Goal: Navigation & Orientation: Go to known website

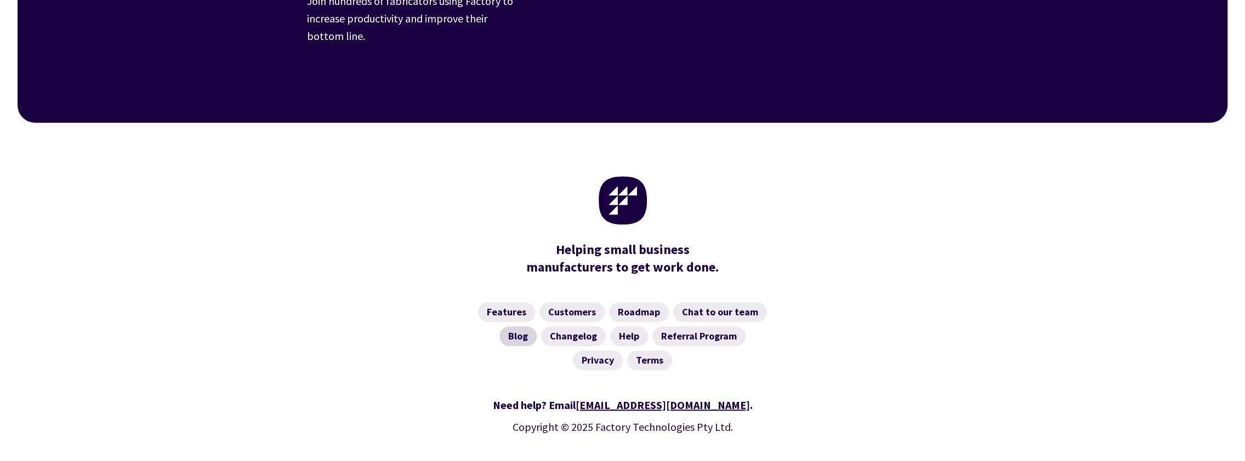
scroll to position [4319, 0]
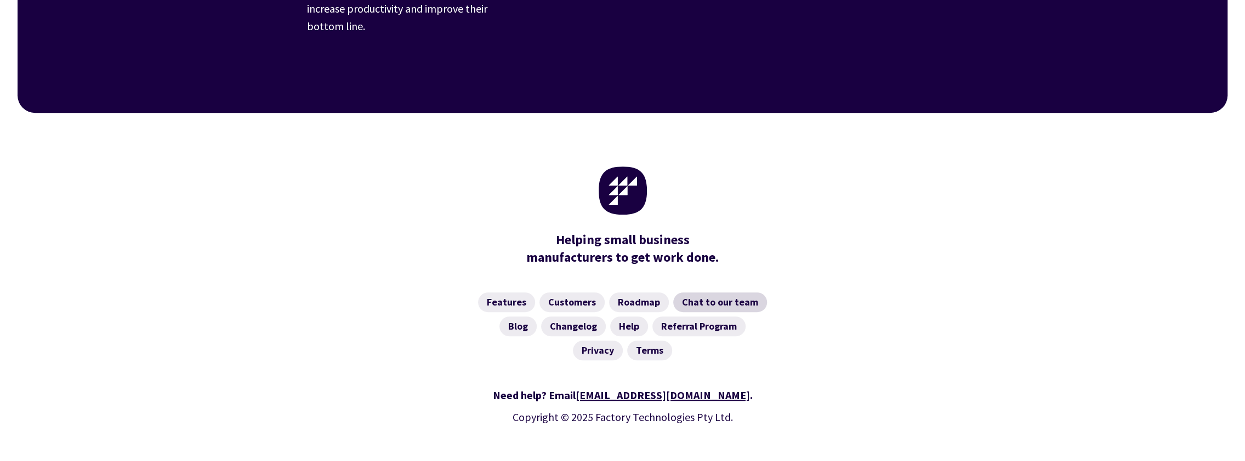
click at [697, 293] on link "Chat to our team" at bounding box center [720, 303] width 94 height 20
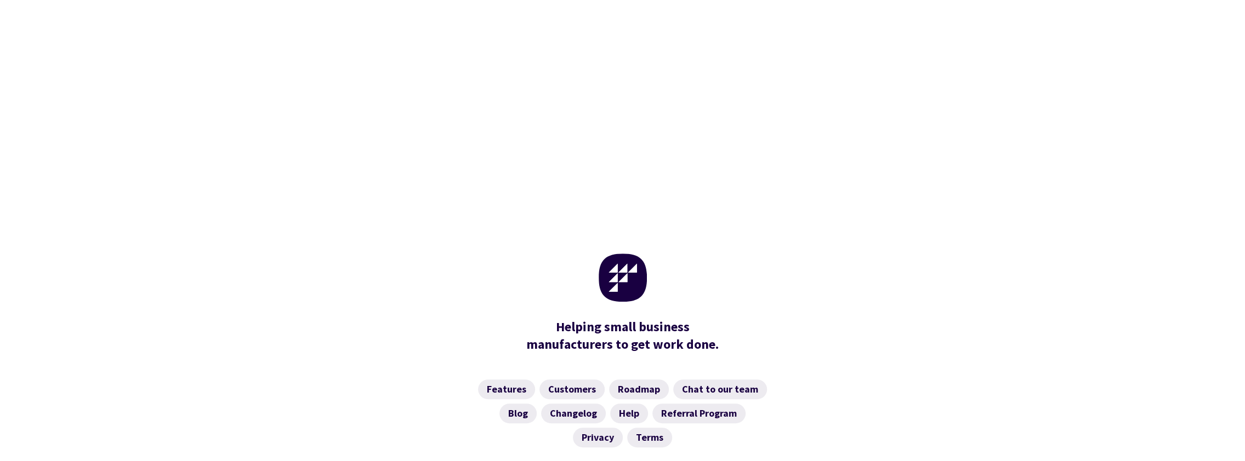
scroll to position [577, 0]
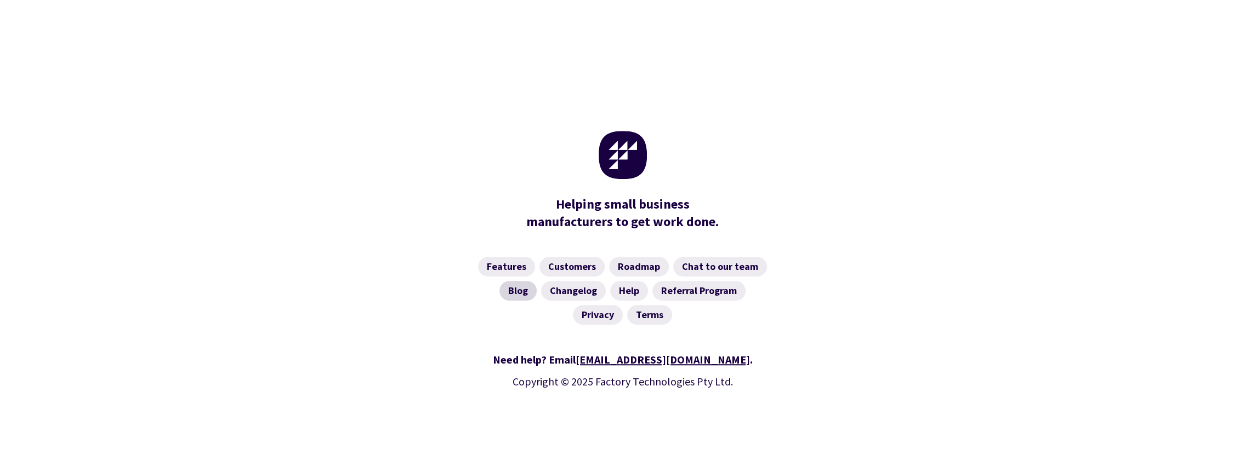
click at [522, 294] on link "Blog" at bounding box center [517, 291] width 37 height 20
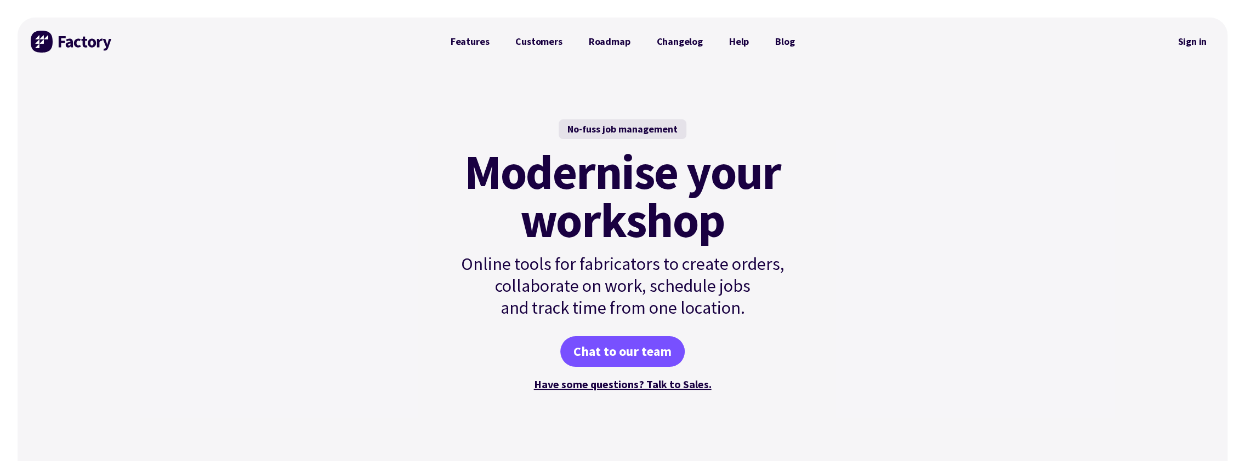
click at [88, 49] on img at bounding box center [72, 42] width 82 height 22
